Goal: Learn about a topic: Learn about a topic

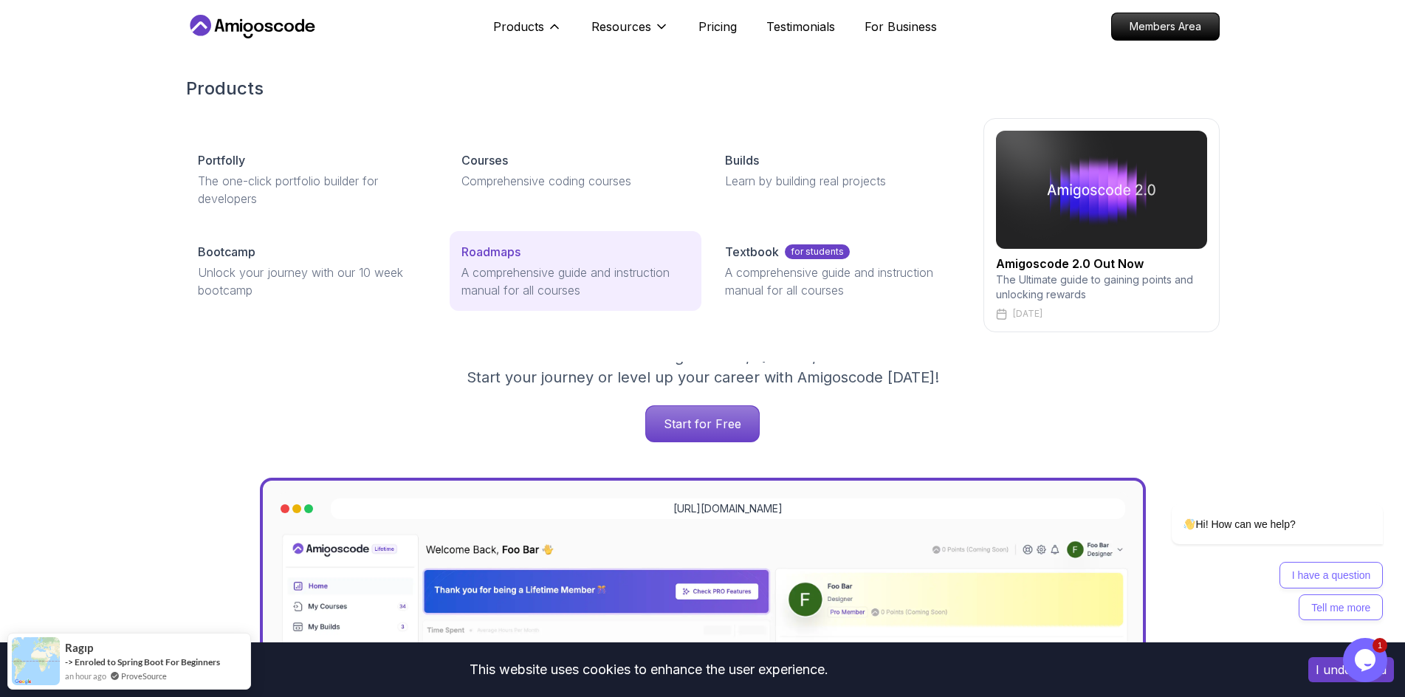
click at [574, 278] on p "A comprehensive guide and instruction manual for all courses" at bounding box center [575, 281] width 228 height 35
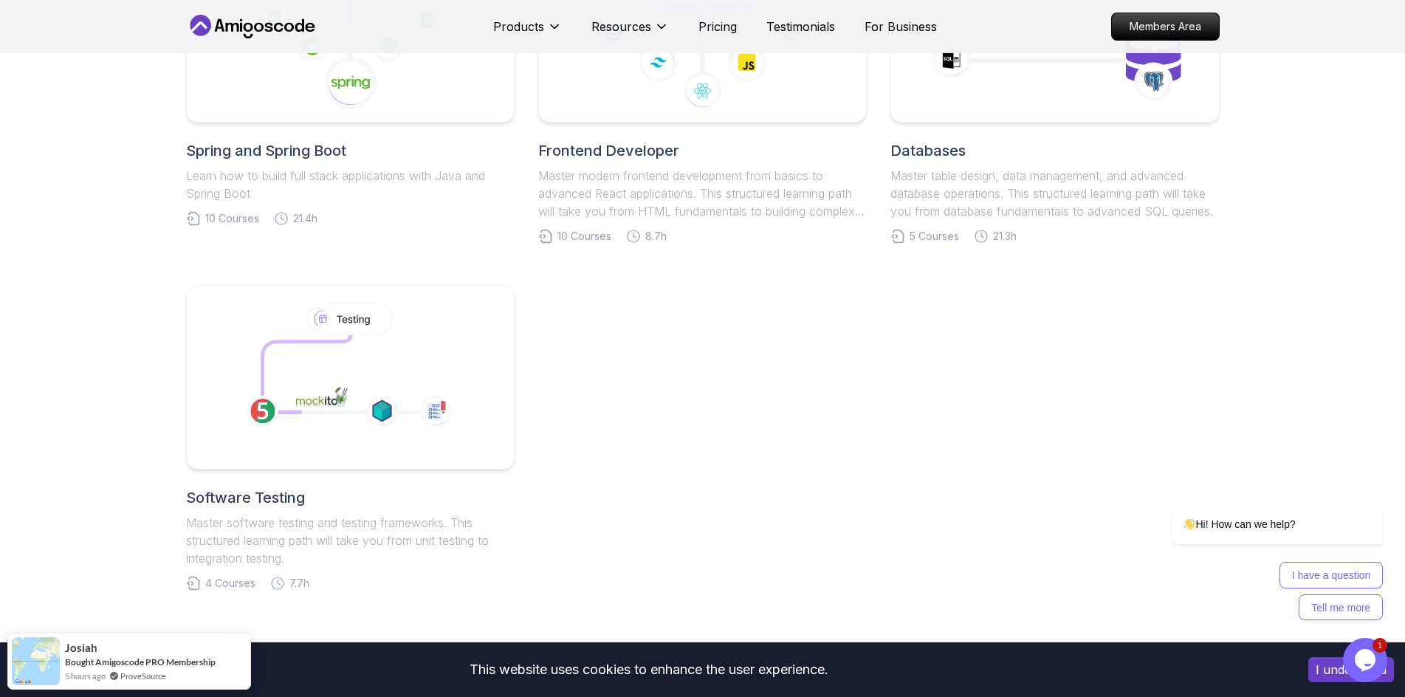
scroll to position [295, 0]
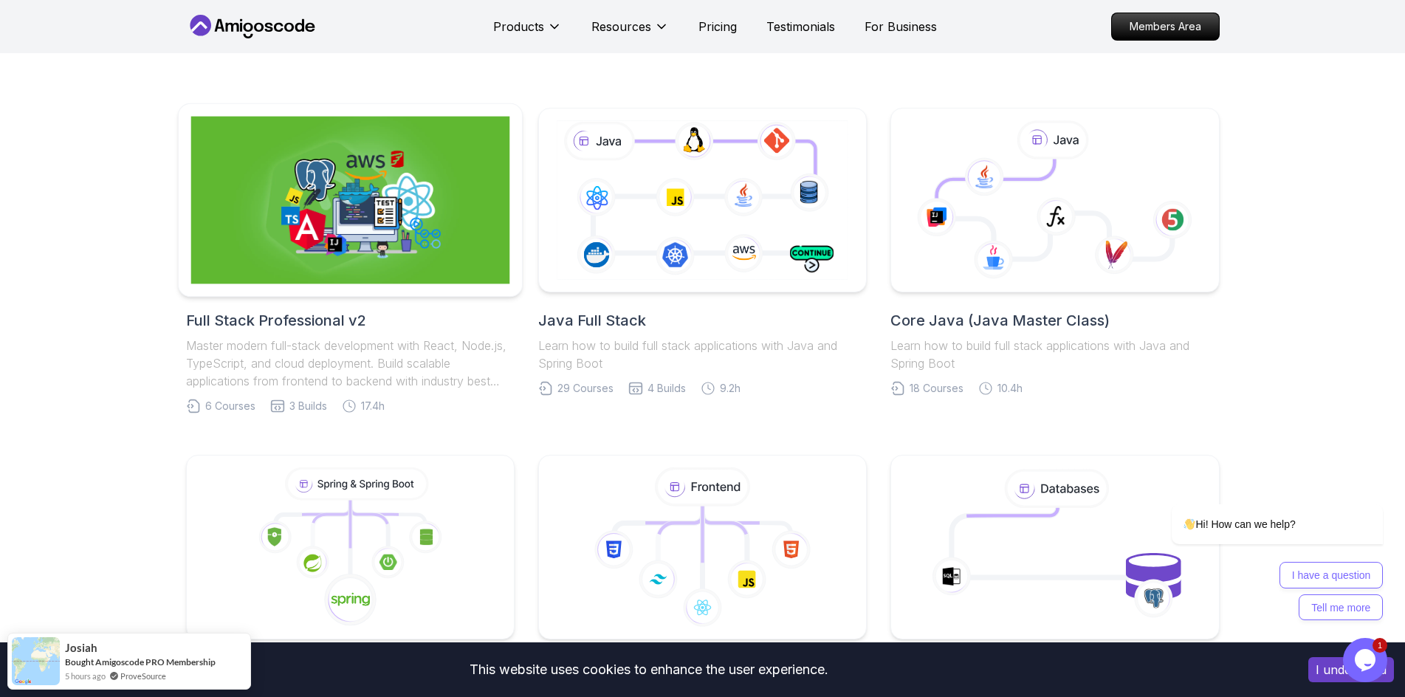
click at [424, 207] on img at bounding box center [349, 201] width 319 height 168
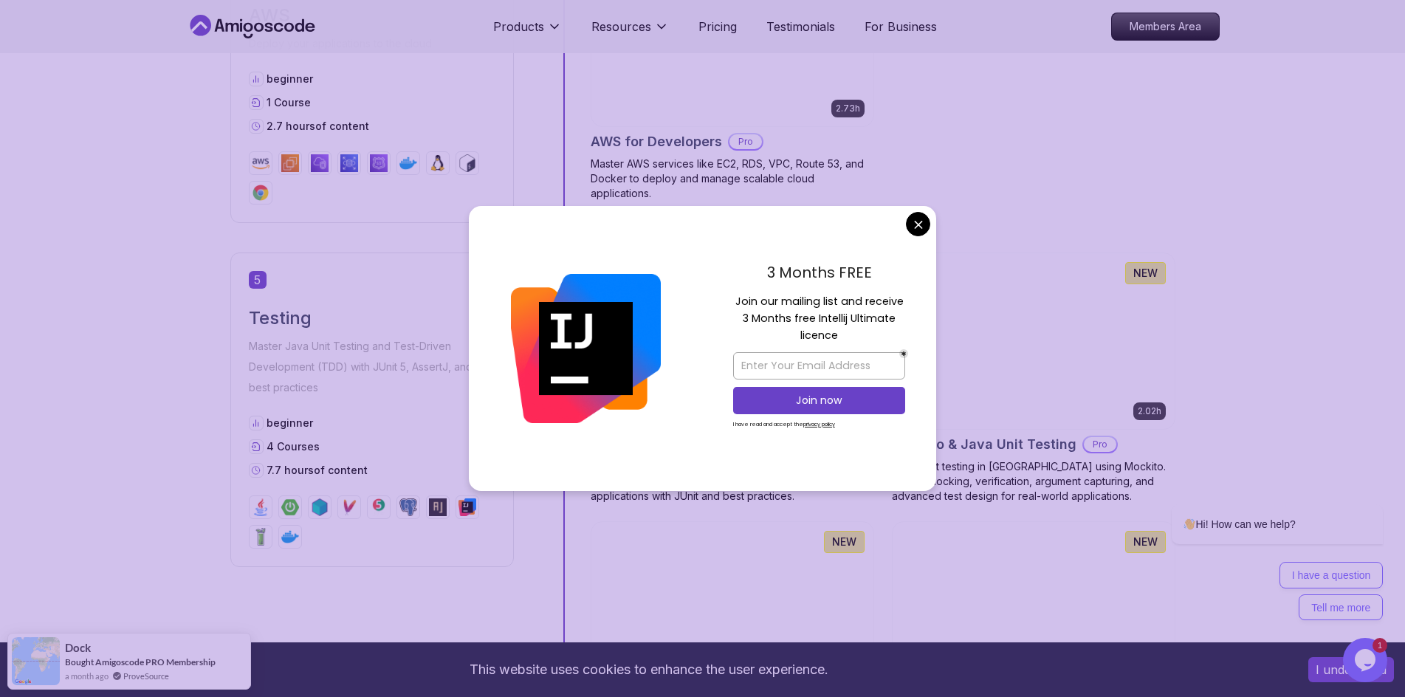
scroll to position [2067, 0]
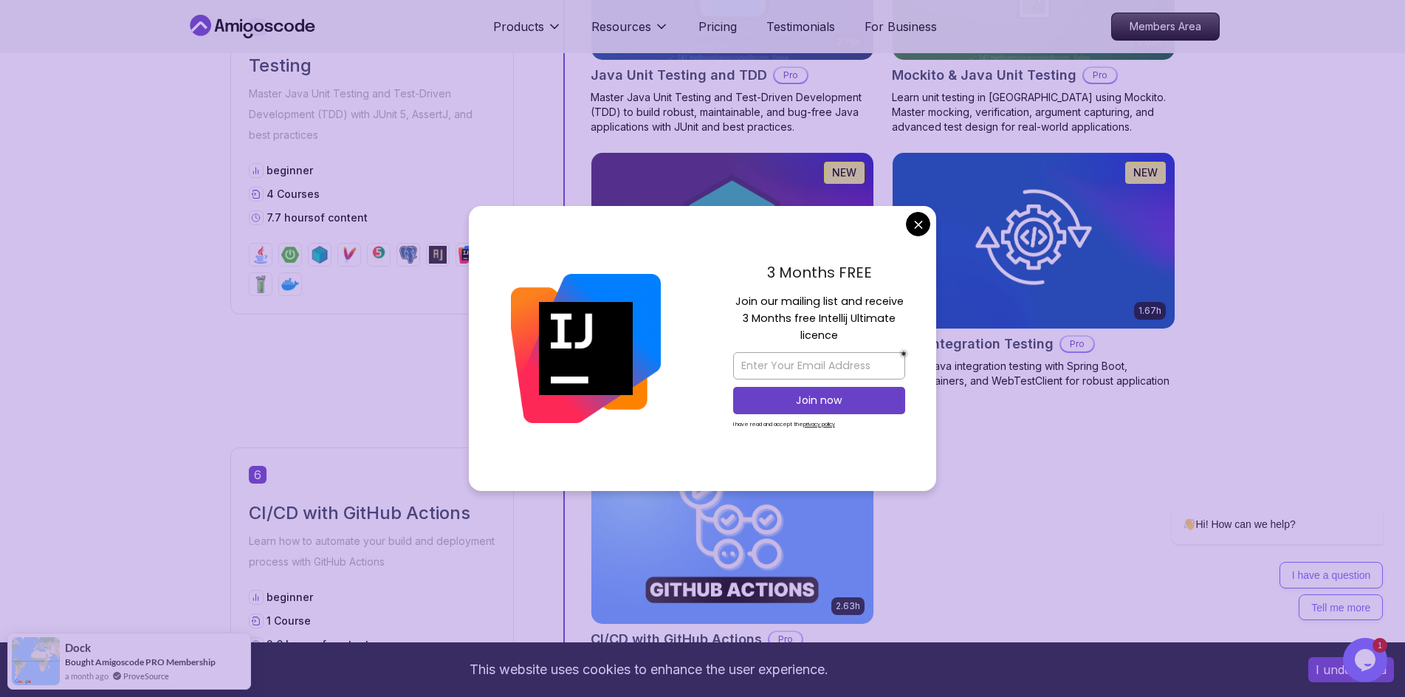
click at [919, 219] on body "This website uses cookies to enhance the user experience. I understand Products…" at bounding box center [702, 68] width 1405 height 4271
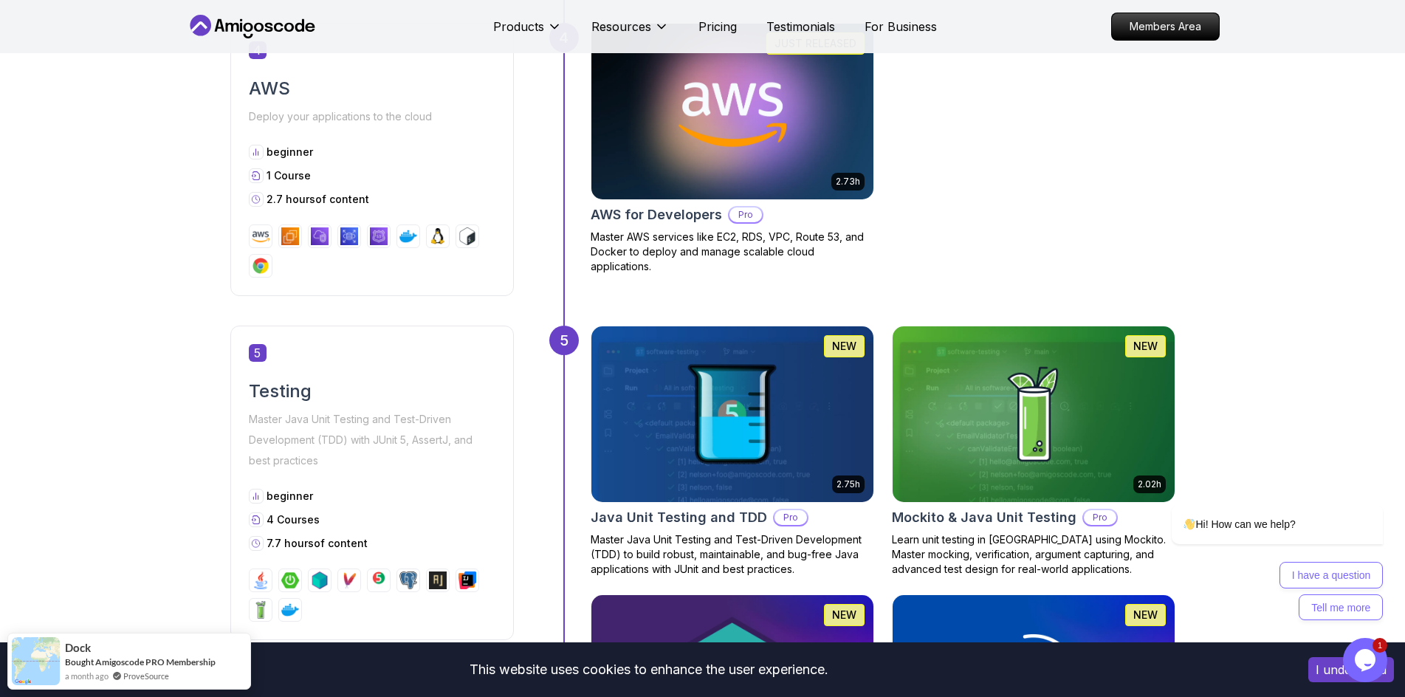
scroll to position [1846, 0]
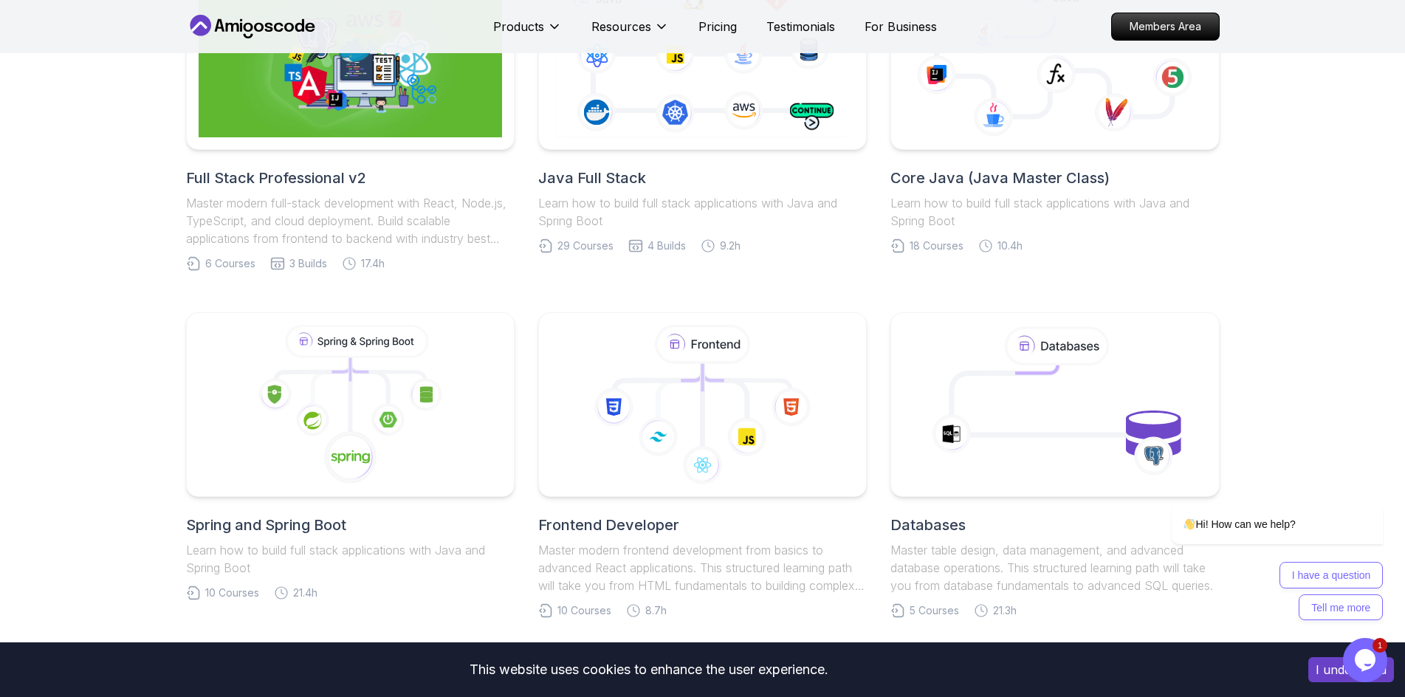
scroll to position [295, 0]
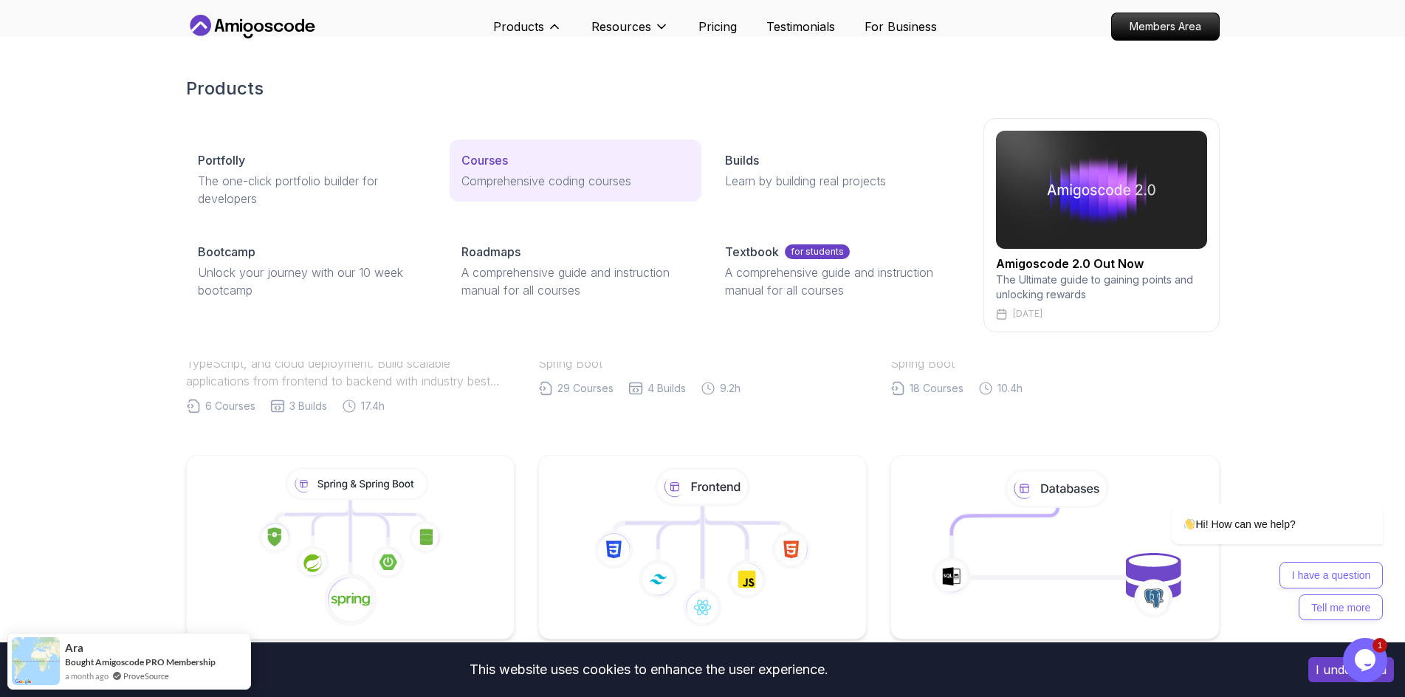
click at [536, 178] on p "Comprehensive coding courses" at bounding box center [575, 181] width 228 height 18
